Goal: Information Seeking & Learning: Learn about a topic

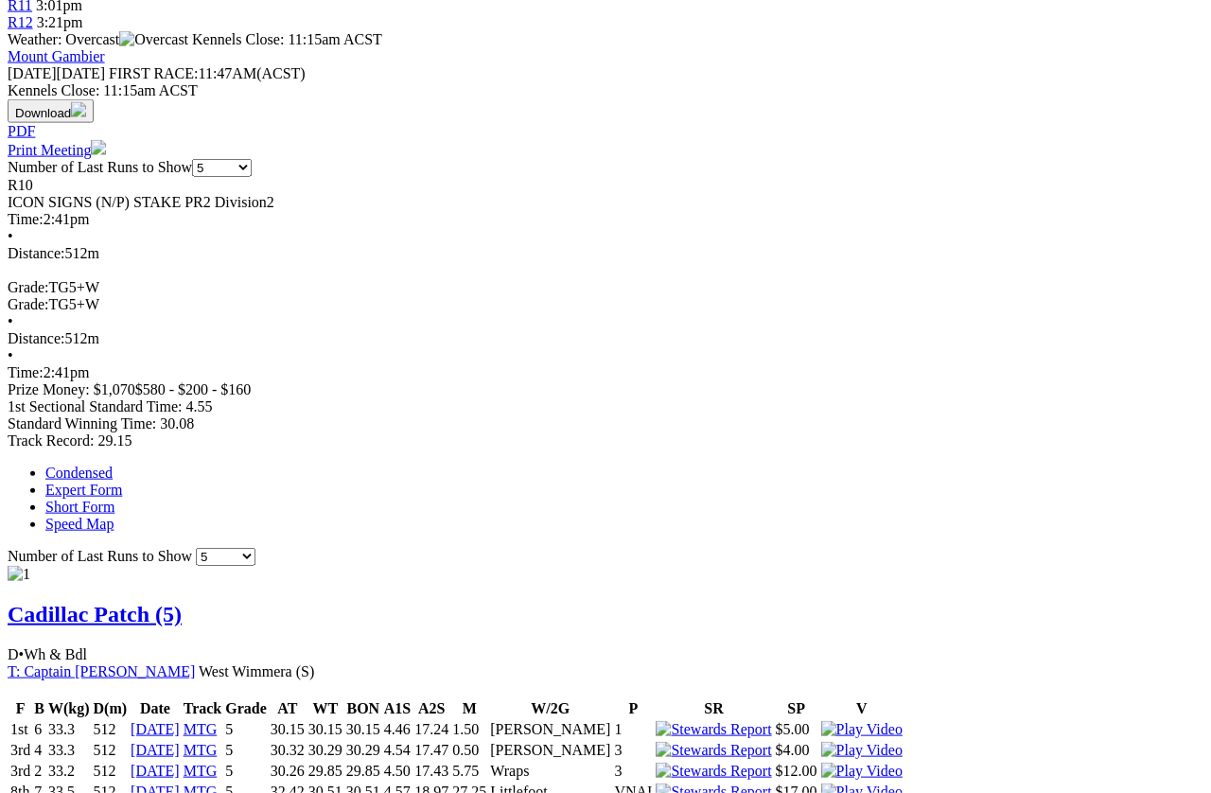
scroll to position [846, 0]
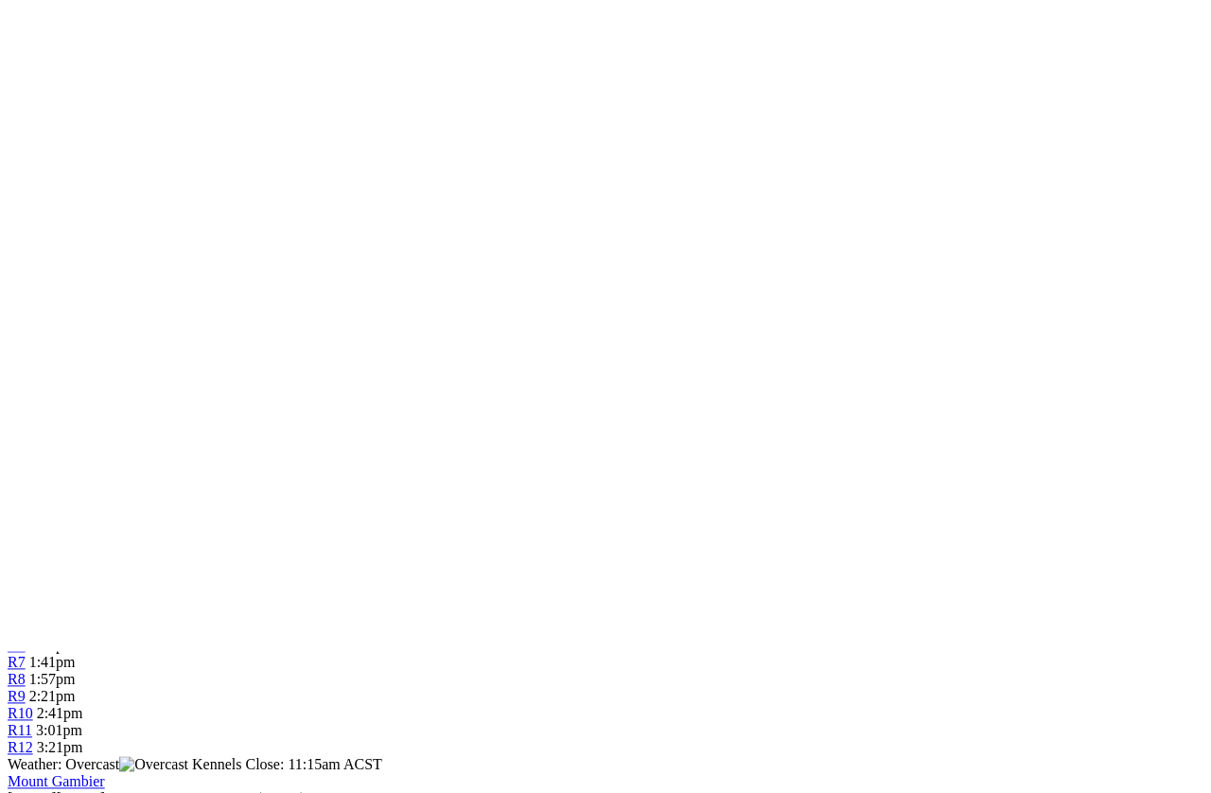
scroll to position [0, 0]
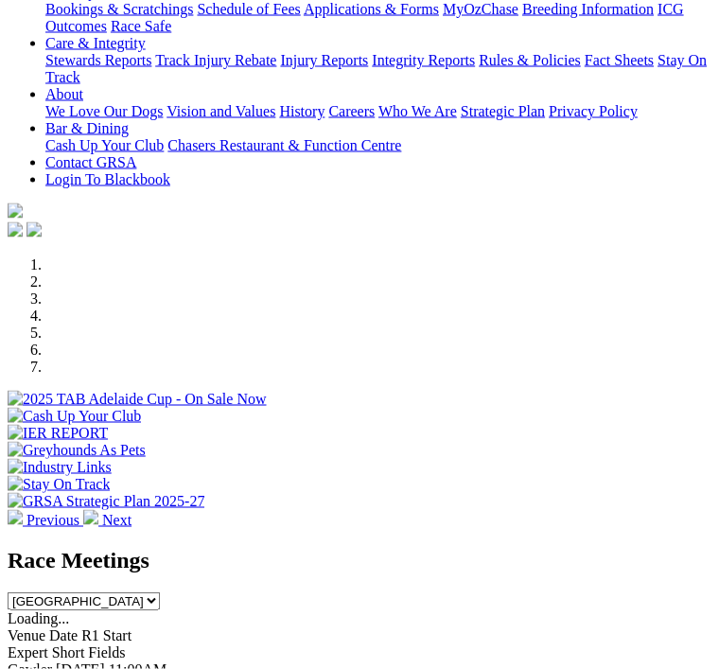
scroll to position [394, 0]
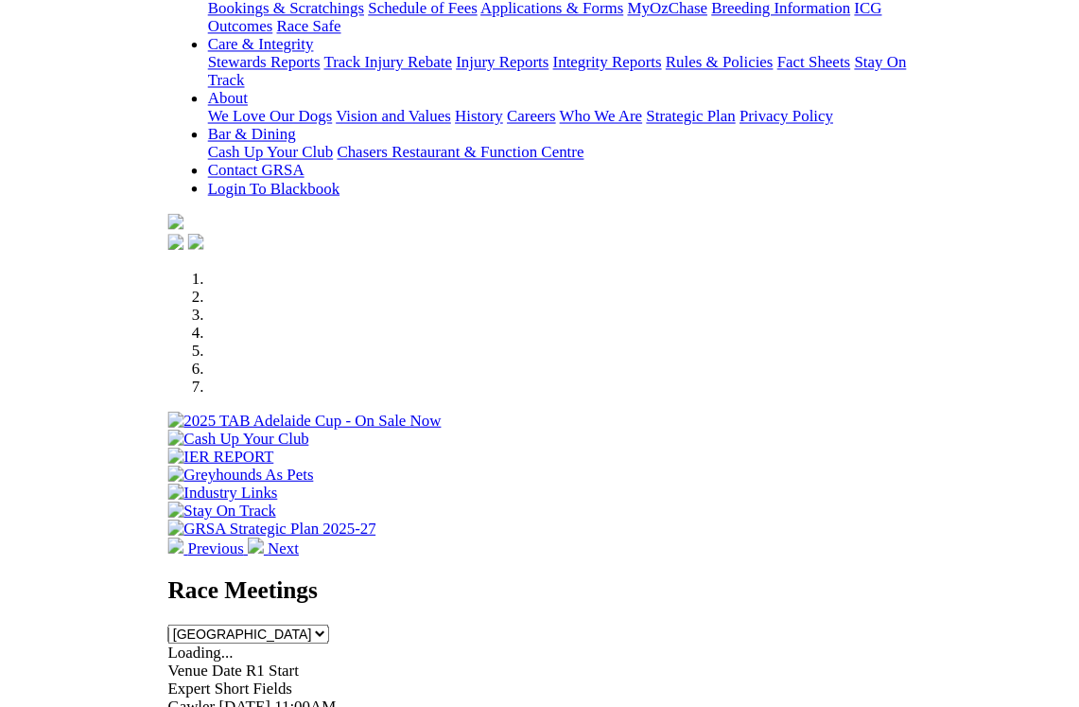
scroll to position [388, 0]
